Goal: Transaction & Acquisition: Download file/media

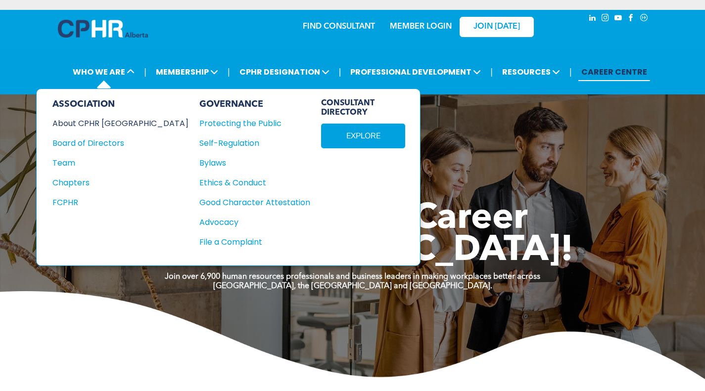
click at [83, 126] on div "About CPHR [GEOGRAPHIC_DATA]" at bounding box center [113, 123] width 123 height 12
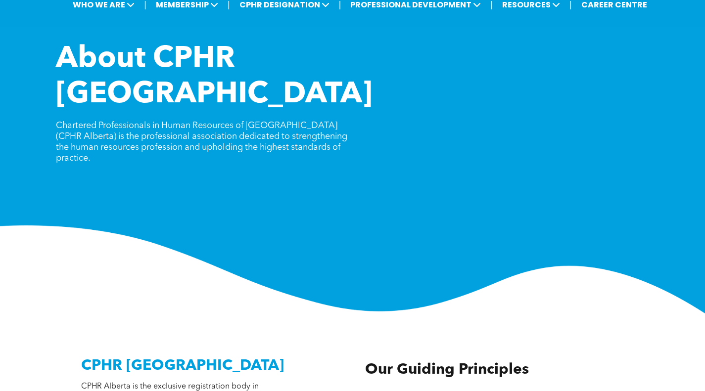
scroll to position [7, 0]
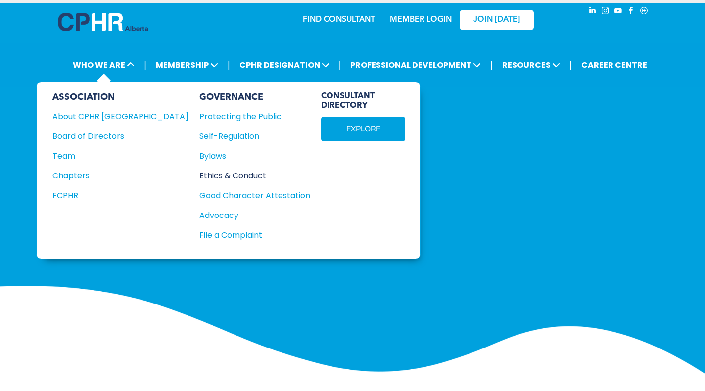
click at [199, 174] on div "Ethics & Conduct" at bounding box center [249, 176] width 100 height 12
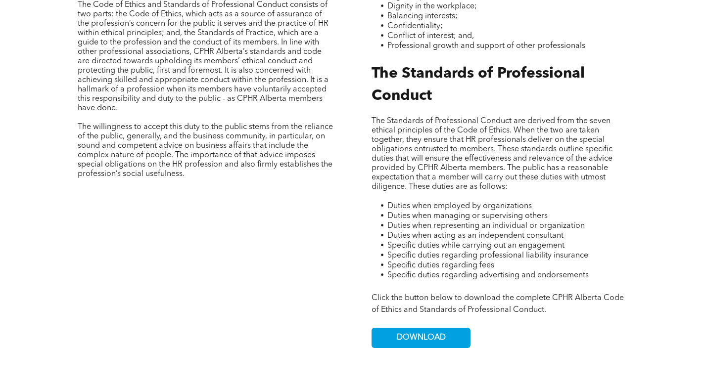
scroll to position [544, 0]
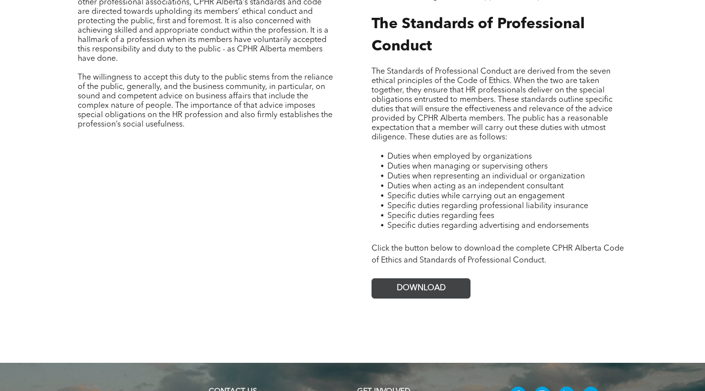
click at [410, 284] on span "DOWNLOAD" at bounding box center [421, 288] width 49 height 9
